Goal: Task Accomplishment & Management: Manage account settings

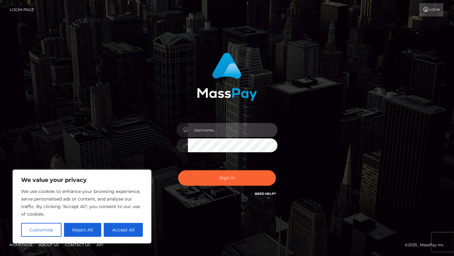
click at [204, 127] on input "text" at bounding box center [232, 130] width 89 height 14
type input "[EMAIL_ADDRESS][DOMAIN_NAME]"
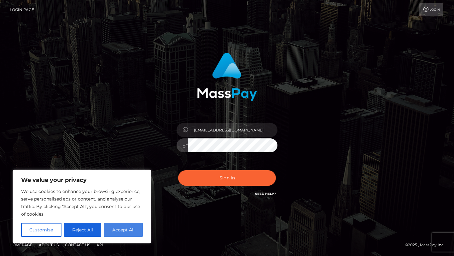
click at [120, 226] on button "Accept All" at bounding box center [123, 230] width 39 height 14
checkbox input "true"
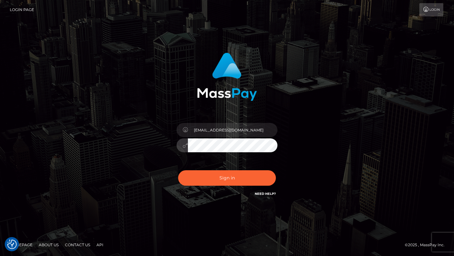
click at [178, 170] on button "Sign in" at bounding box center [227, 177] width 98 height 15
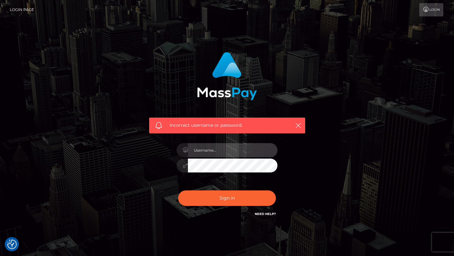
click at [216, 152] on input "text" at bounding box center [232, 150] width 89 height 14
type input "aubinguilloto@outlook.fr"
click at [178, 190] on button "Sign in" at bounding box center [227, 197] width 98 height 15
click at [232, 151] on input "text" at bounding box center [232, 150] width 89 height 14
type input "aubinguilloto@outlook.fr"
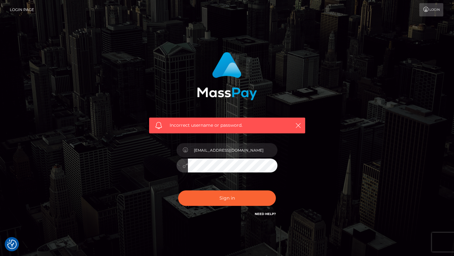
click at [178, 190] on button "Sign in" at bounding box center [227, 197] width 98 height 15
click at [212, 148] on input "text" at bounding box center [232, 150] width 89 height 14
type input "[EMAIL_ADDRESS][DOMAIN_NAME]"
click at [178, 190] on button "Sign in" at bounding box center [227, 197] width 98 height 15
click at [246, 151] on input "text" at bounding box center [232, 150] width 89 height 14
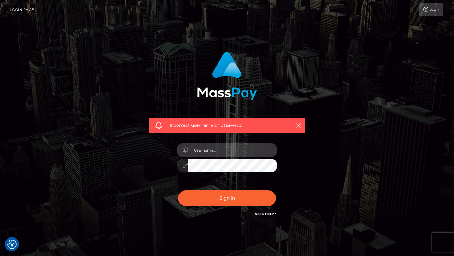
type input "aubinguilloto@outlook.fr"
click at [178, 190] on button "Sign in" at bounding box center [227, 197] width 98 height 15
click at [238, 145] on input "text" at bounding box center [232, 150] width 89 height 14
type input "[EMAIL_ADDRESS][DOMAIN_NAME]"
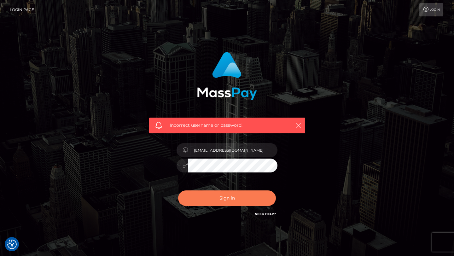
click at [246, 197] on button "Sign in" at bounding box center [227, 197] width 98 height 15
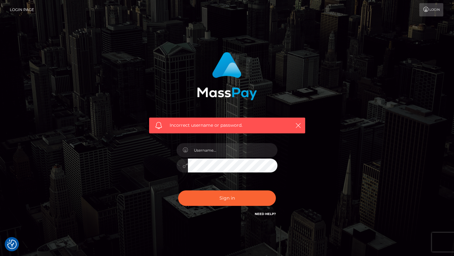
click at [347, 166] on div "Incorrect username or password." at bounding box center [226, 137] width 359 height 181
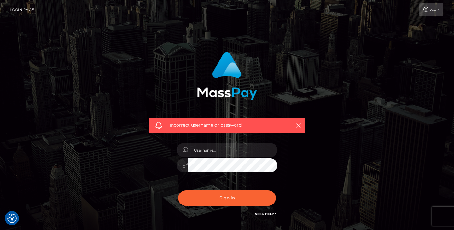
click at [260, 215] on link "Need Help?" at bounding box center [265, 214] width 21 height 4
